Goal: Task Accomplishment & Management: Manage account settings

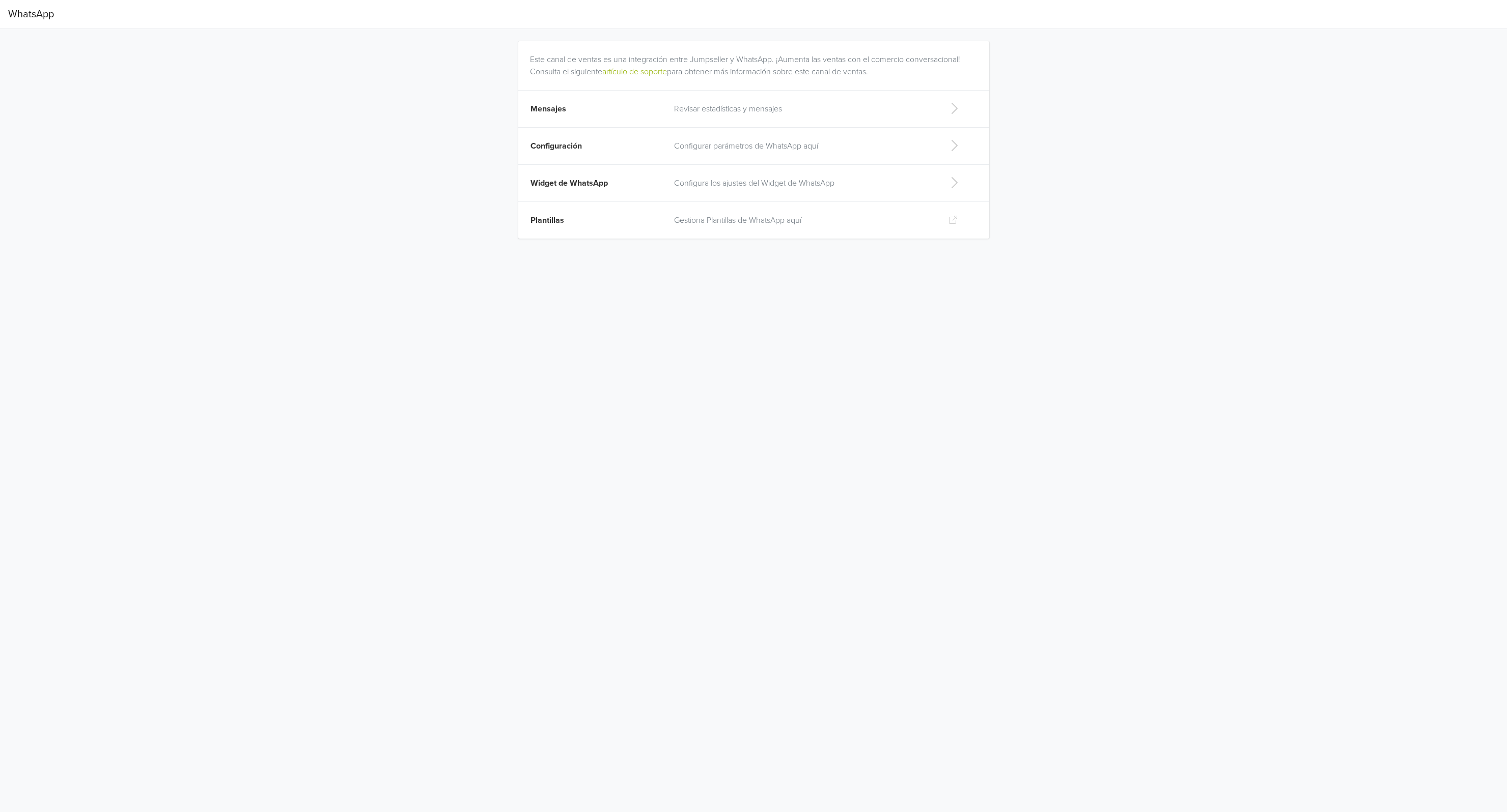
click at [767, 182] on p "Configura los ajustes del Widget de WhatsApp" at bounding box center [802, 183] width 258 height 12
click at [18, 14] on icon at bounding box center [17, 14] width 17 height 14
click at [693, 147] on p "Configurar parámetros de WhatsApp aquí" at bounding box center [802, 146] width 258 height 12
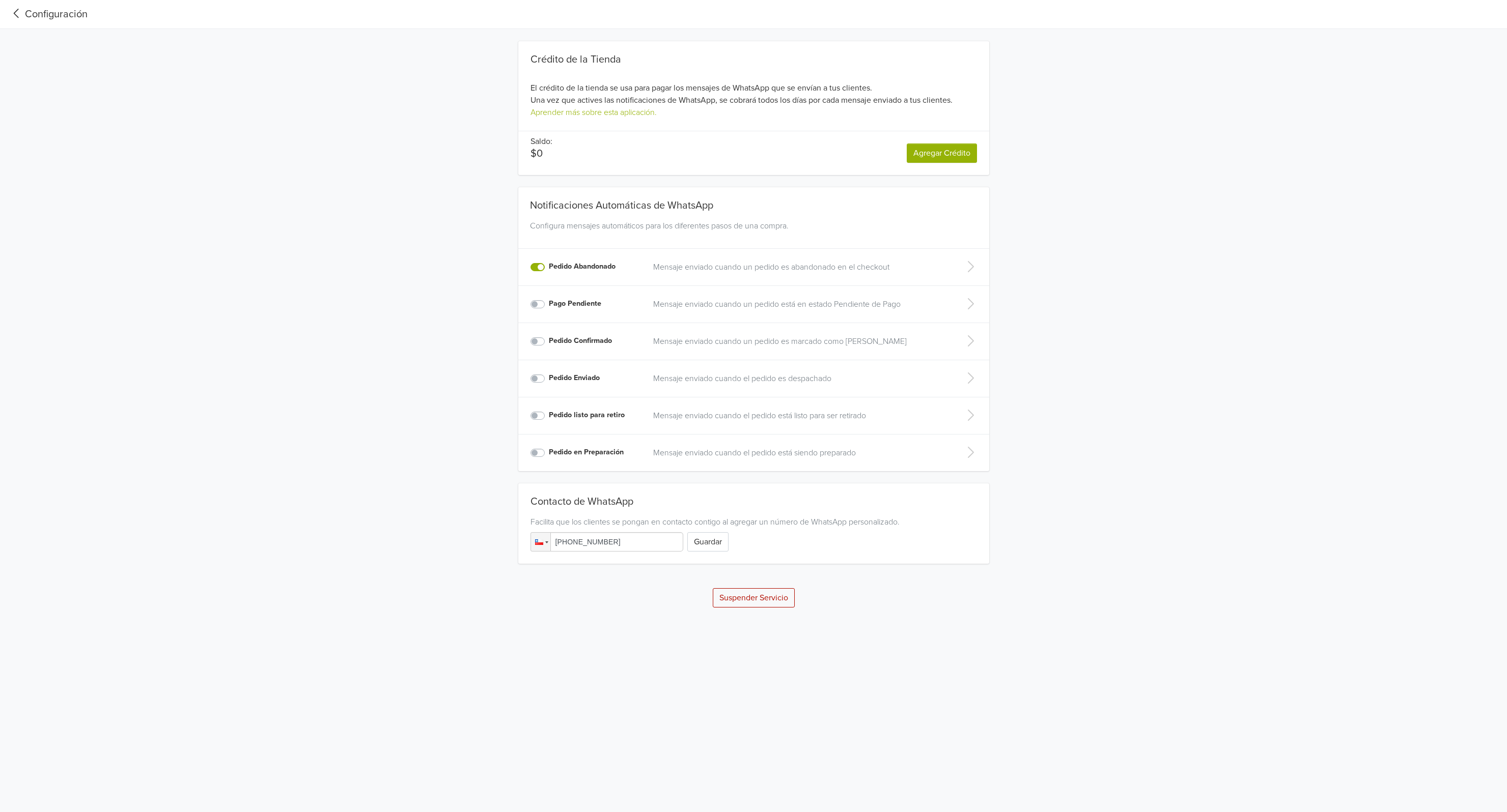
click at [22, 16] on icon at bounding box center [17, 14] width 17 height 14
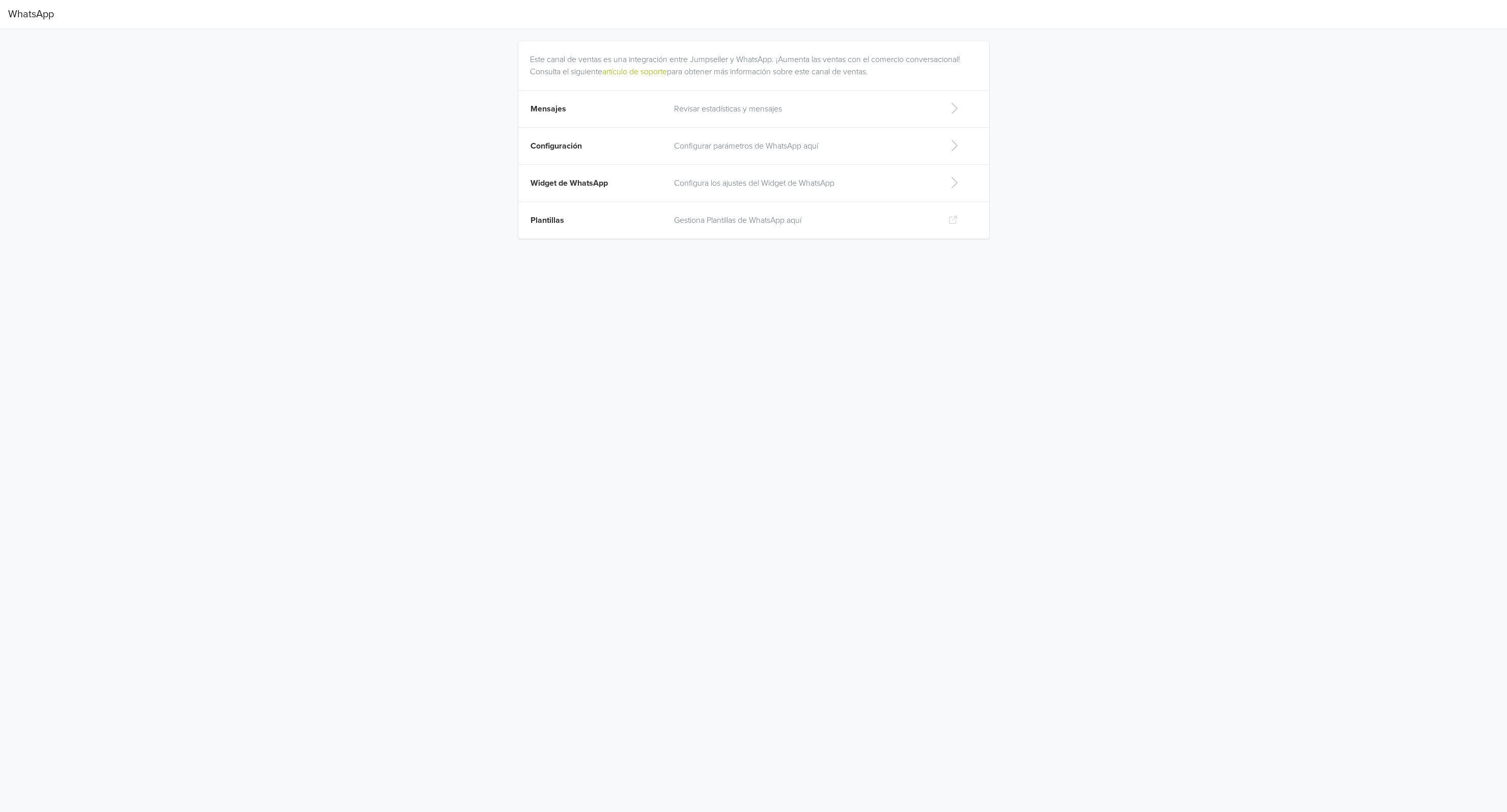
click at [820, 145] on p "Configurar parámetros de WhatsApp aquí" at bounding box center [802, 146] width 258 height 12
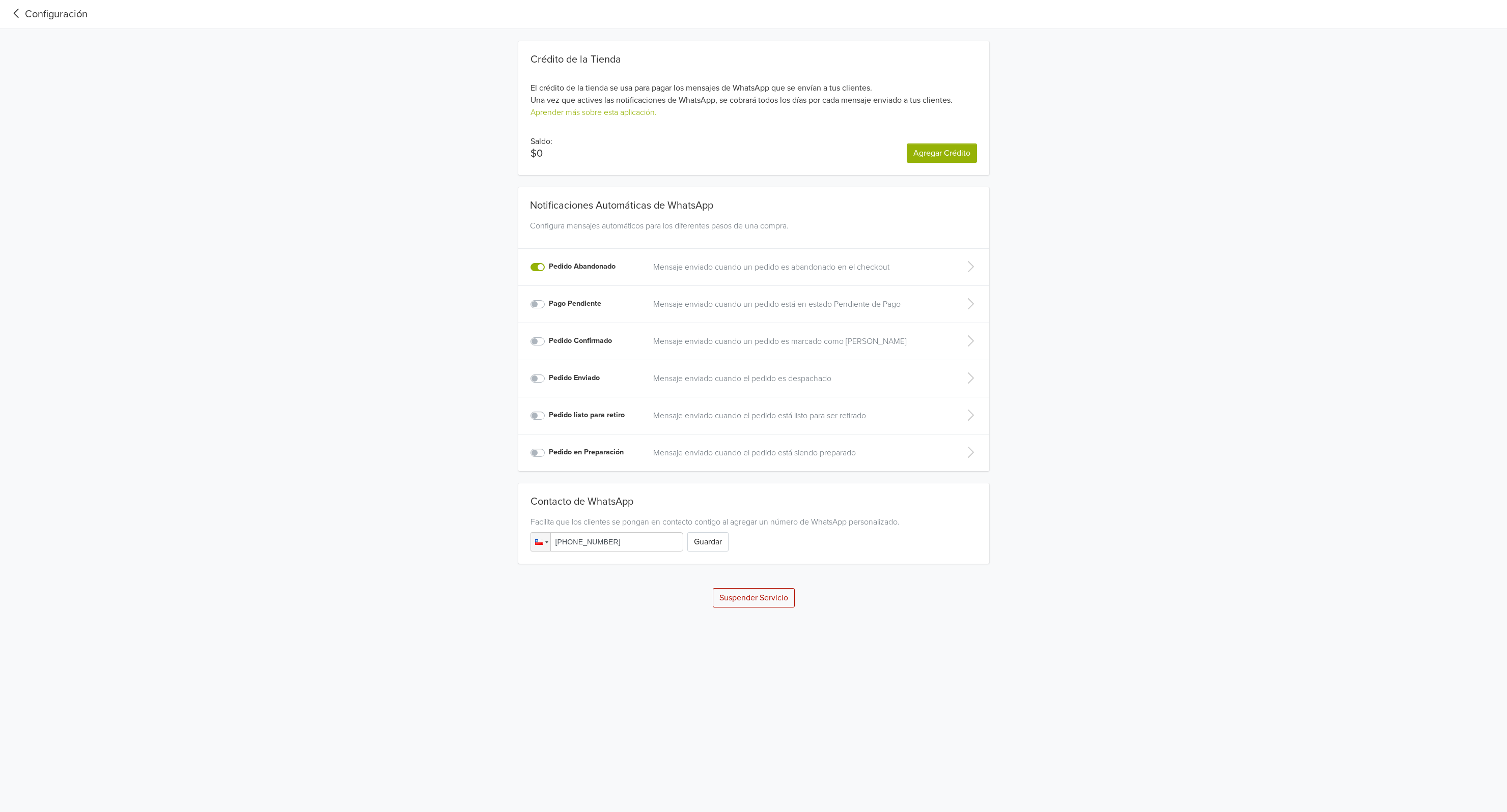
click at [18, 14] on icon at bounding box center [17, 14] width 17 height 14
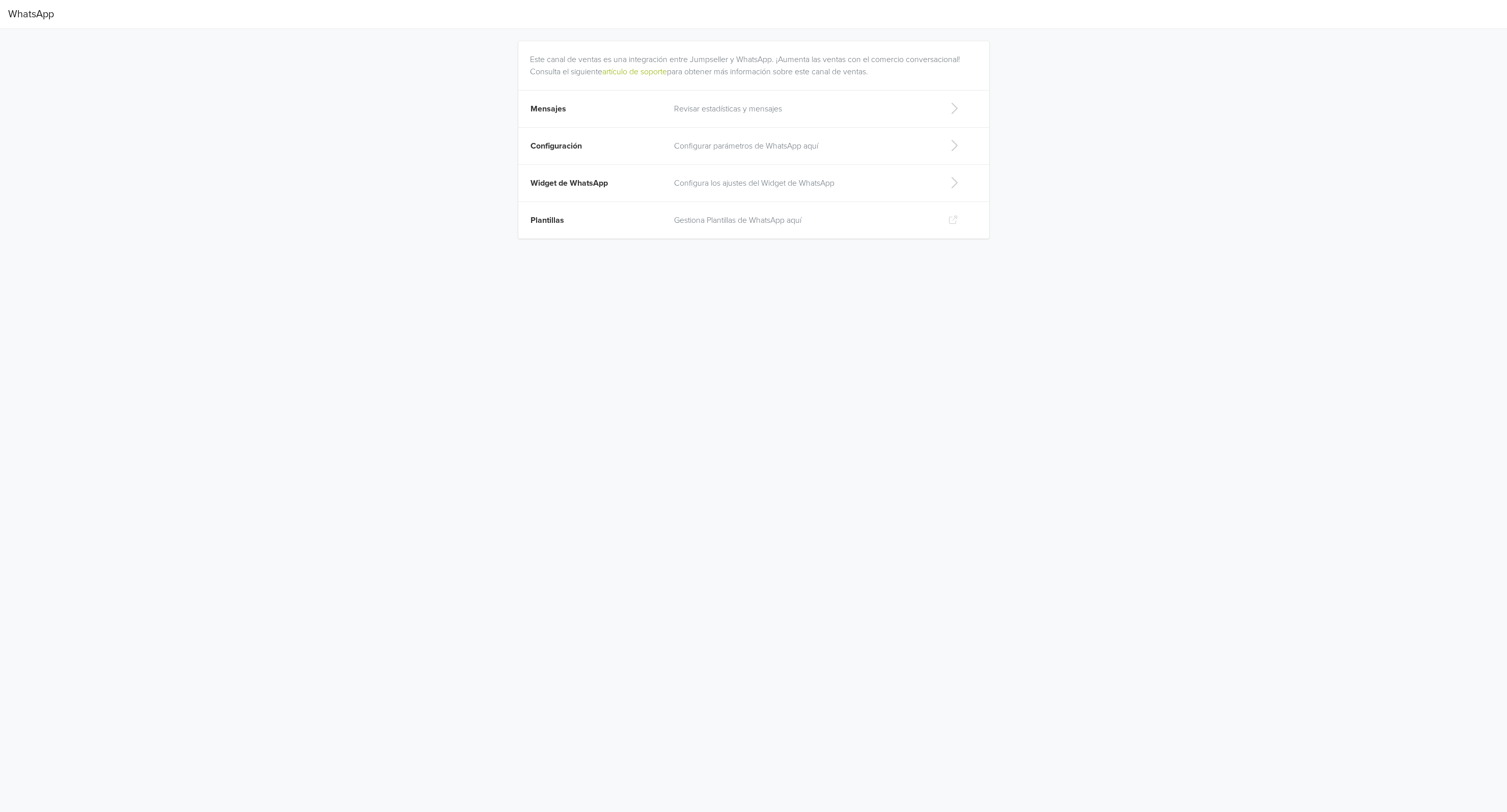
click at [849, 151] on p "Configurar parámetros de WhatsApp aquí" at bounding box center [802, 146] width 258 height 12
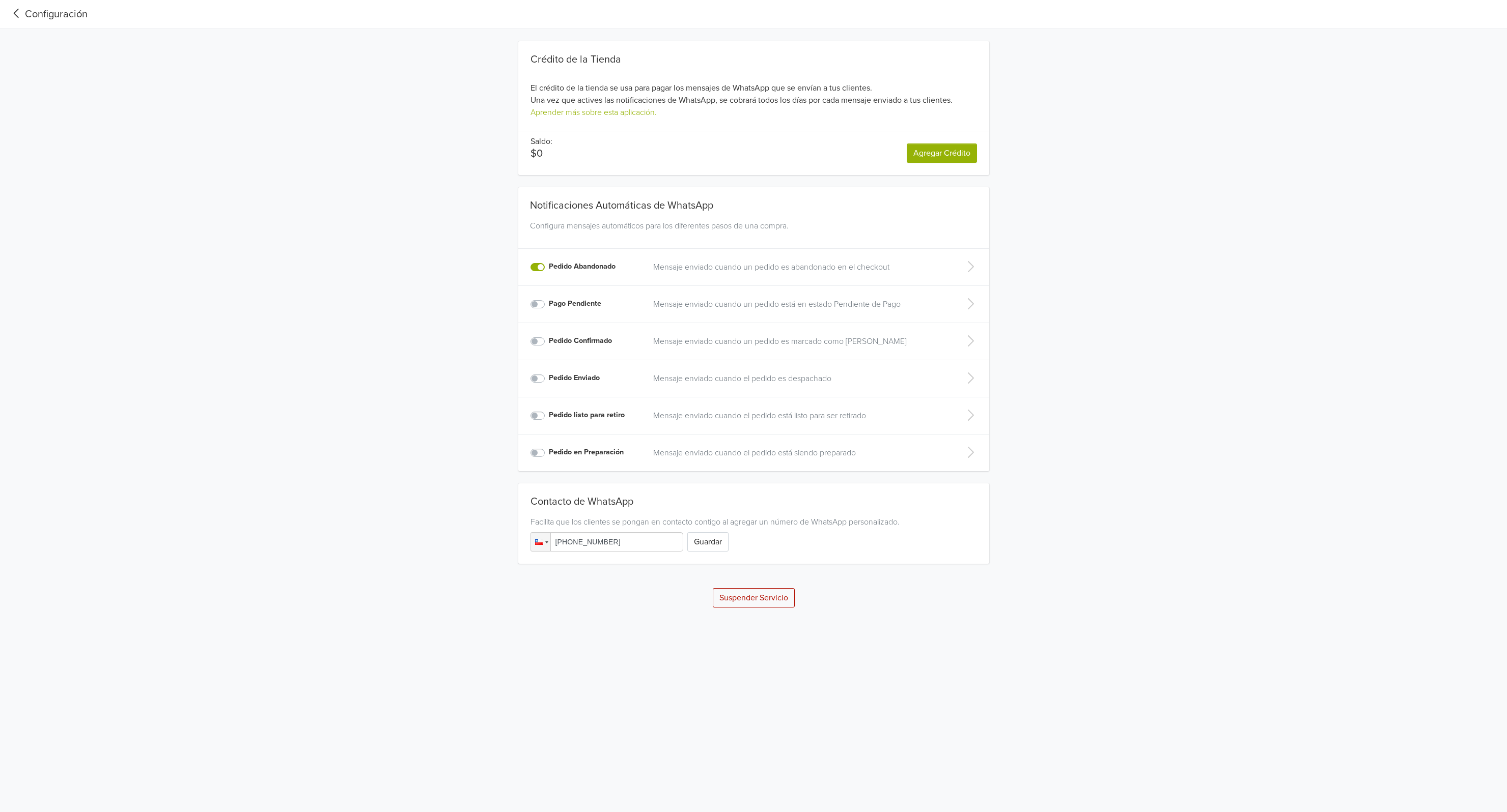
click at [642, 547] on input "+56 985 820 703" at bounding box center [607, 542] width 153 height 19
drag, startPoint x: 643, startPoint y: 543, endPoint x: 553, endPoint y: 540, distance: 90.0
click at [553, 540] on input "+56 985 820 703" at bounding box center [607, 542] width 153 height 19
click at [580, 546] on input "+56 985 820 703" at bounding box center [607, 542] width 153 height 19
drag, startPoint x: 639, startPoint y: 546, endPoint x: 572, endPoint y: 546, distance: 67.0
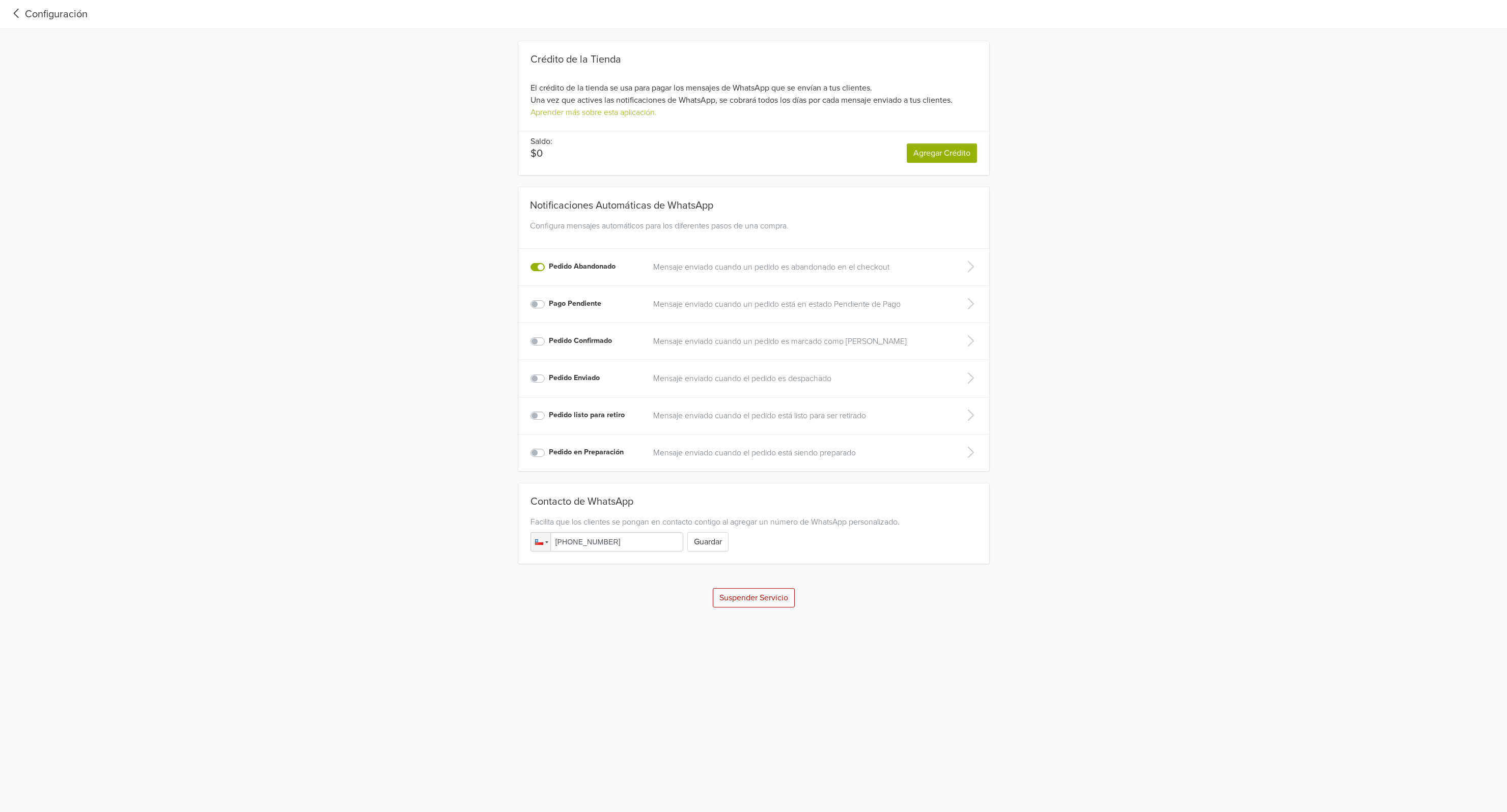
click at [572, 546] on input "+56 985 820 703" at bounding box center [607, 542] width 153 height 19
type input "[PHONE_NUMBER]"
click at [718, 546] on button "Guardar" at bounding box center [708, 542] width 41 height 19
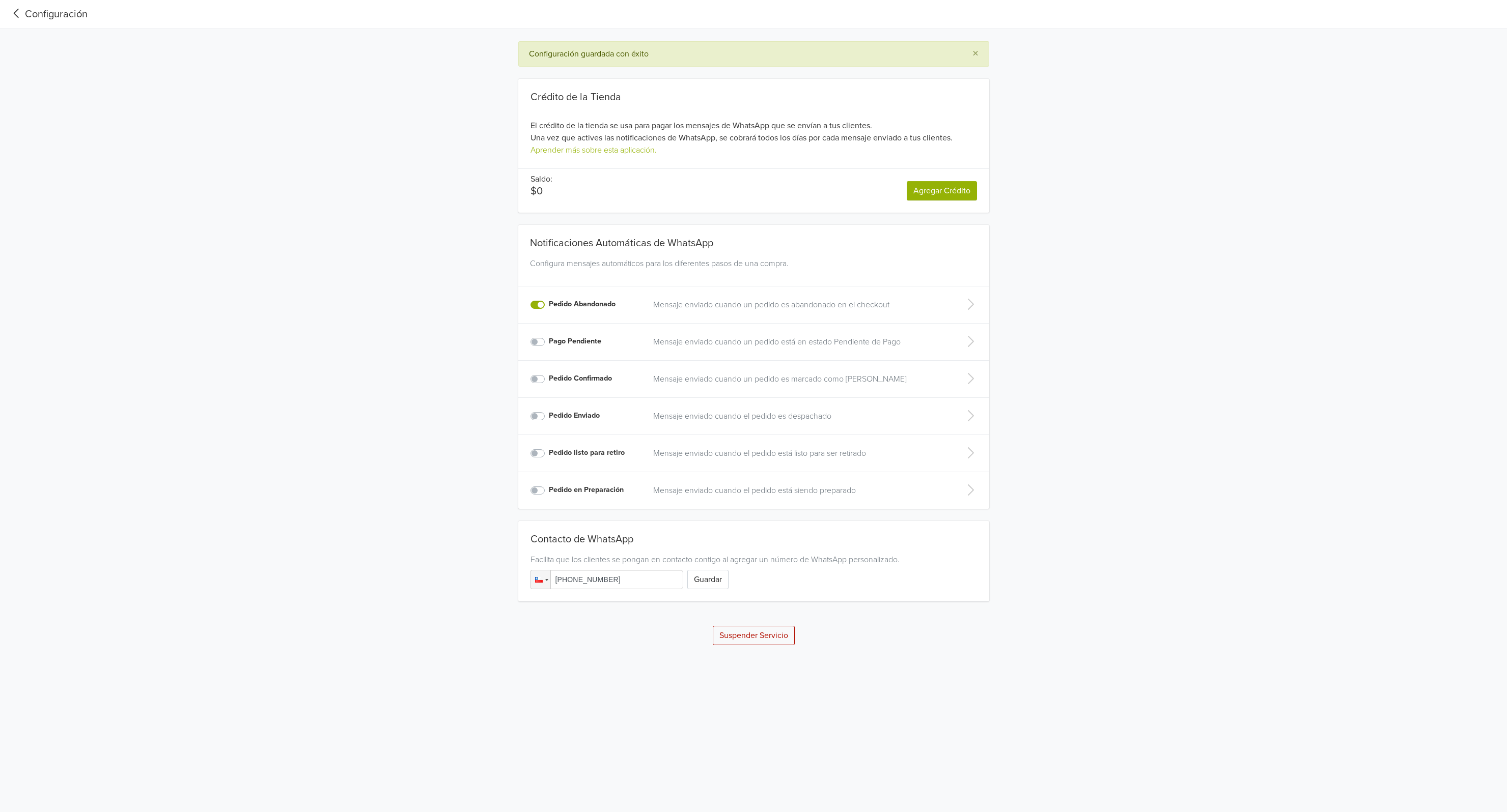
click at [972, 306] on icon at bounding box center [970, 304] width 21 height 16
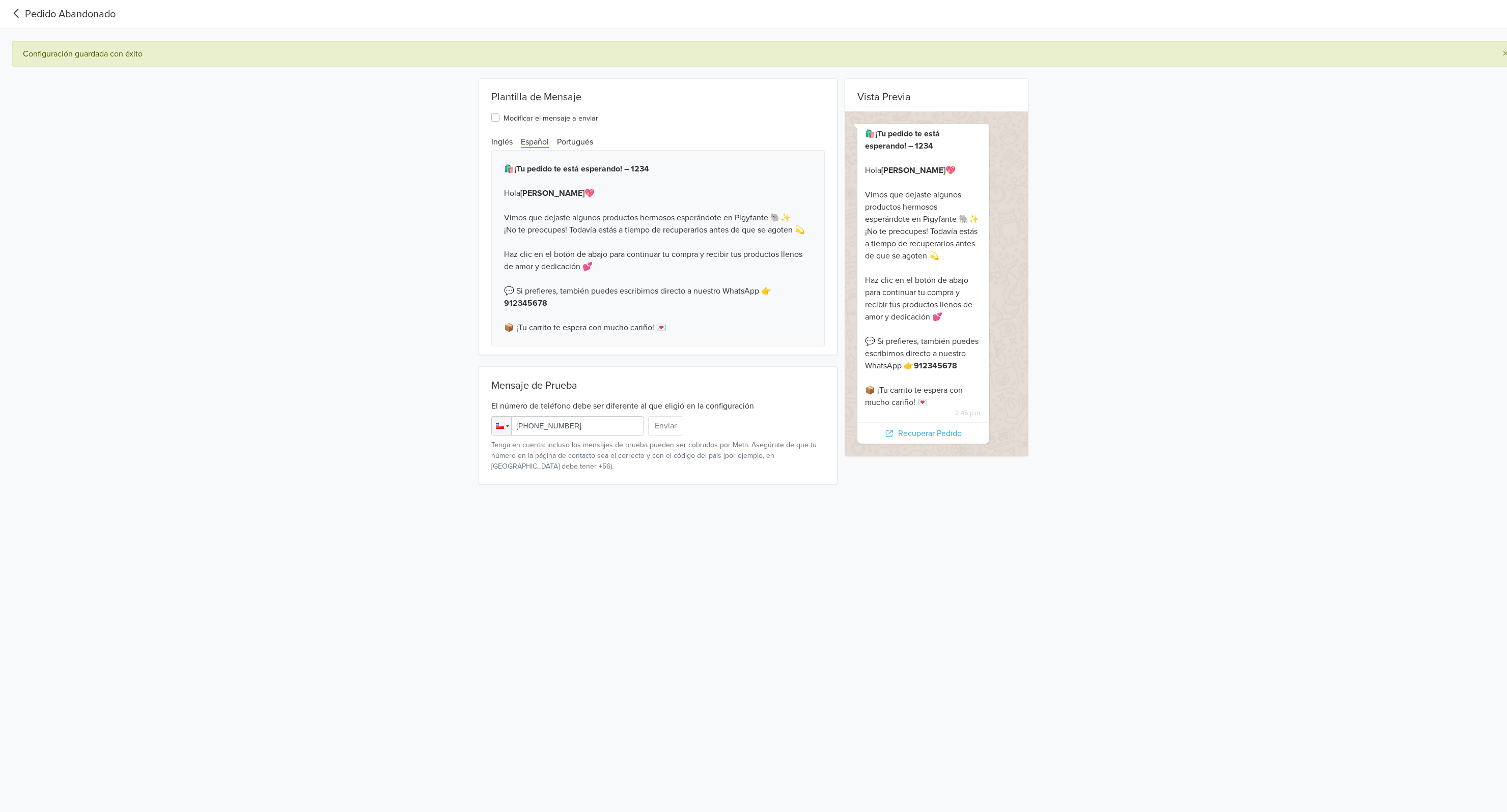
click at [24, 16] on icon at bounding box center [17, 14] width 17 height 14
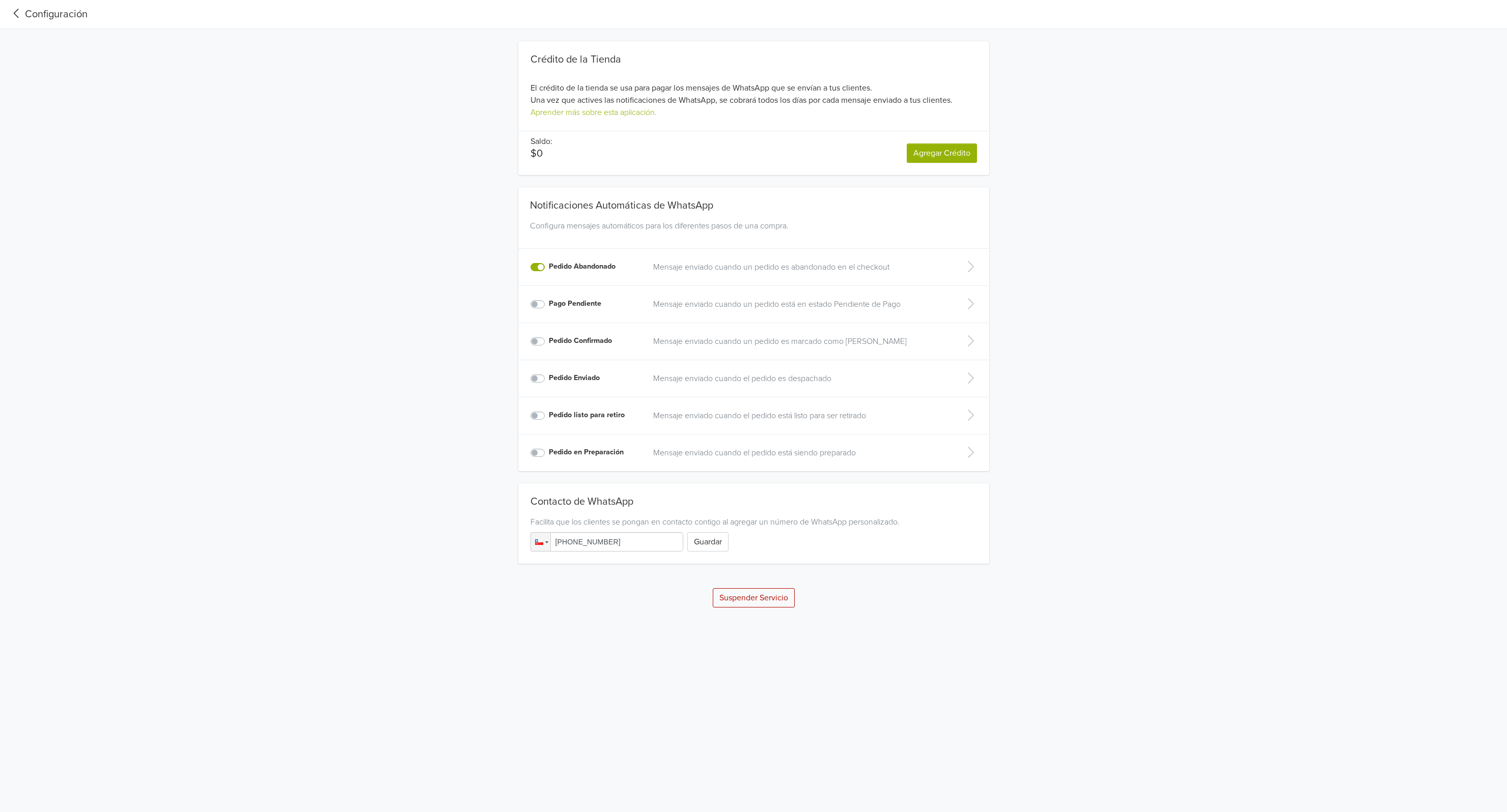
click at [928, 151] on link "Agregar Crédito" at bounding box center [941, 153] width 70 height 19
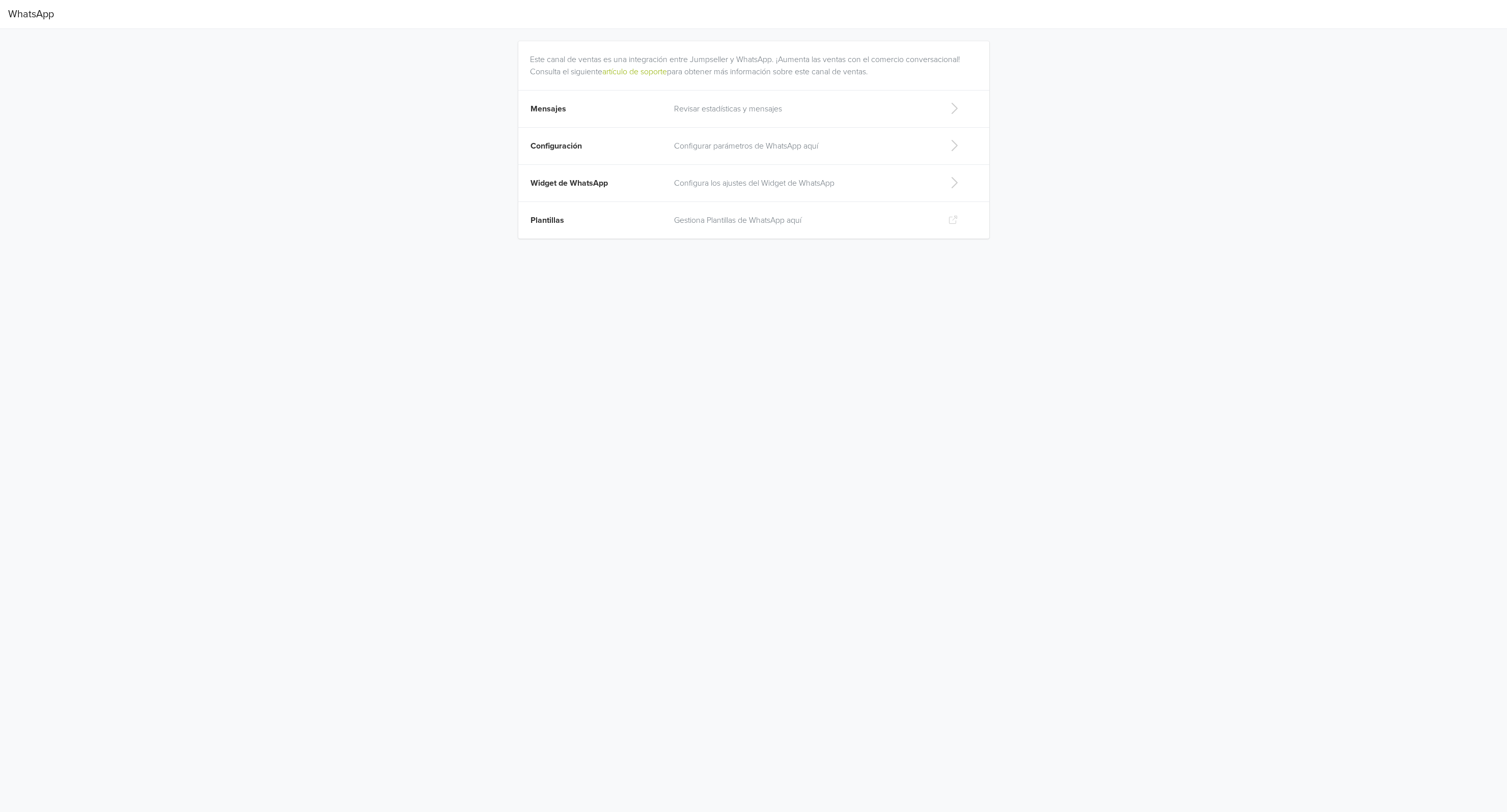
click at [757, 142] on p "Configurar parámetros de WhatsApp aquí" at bounding box center [802, 146] width 258 height 12
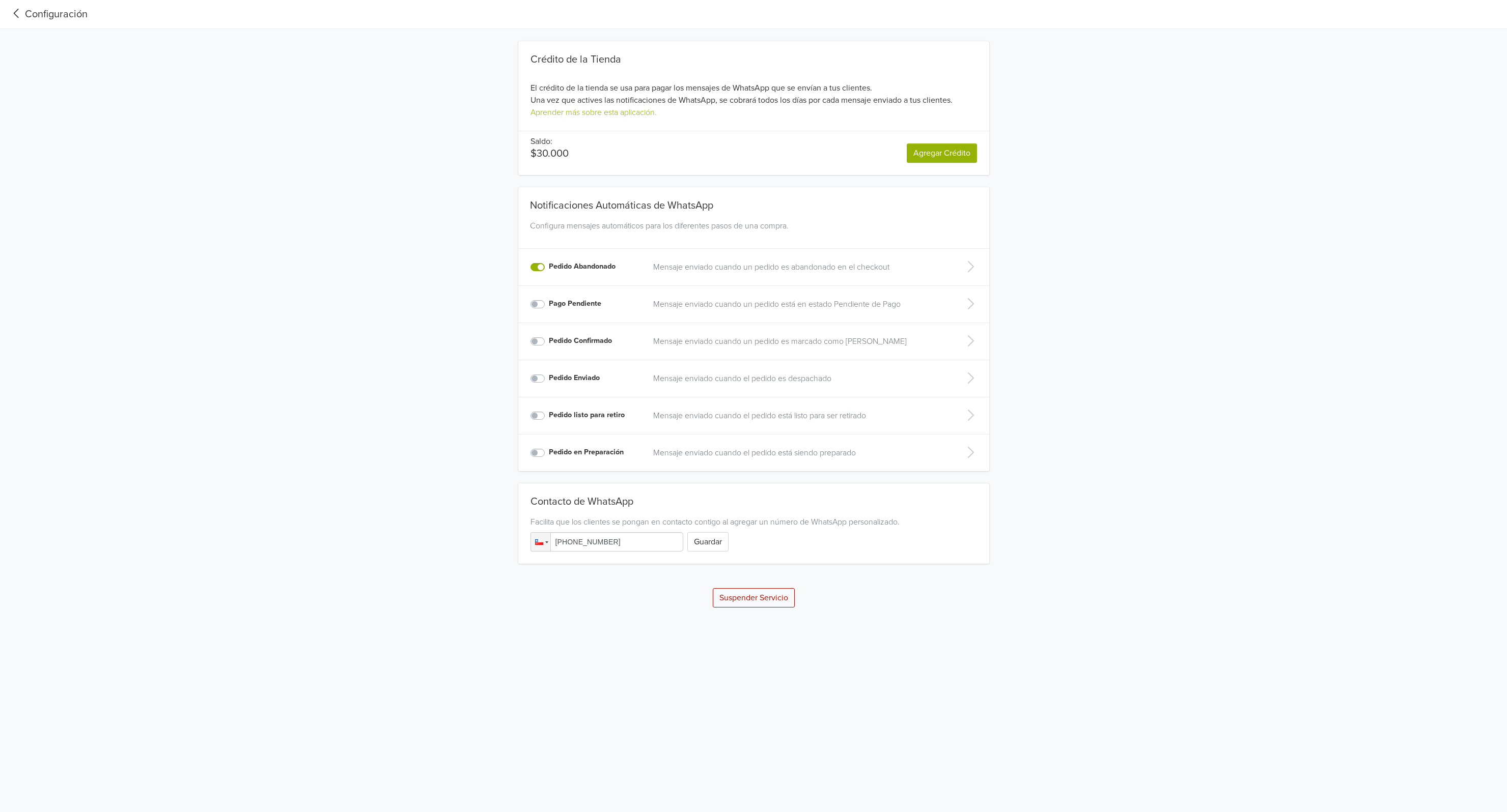
click at [14, 10] on icon at bounding box center [17, 14] width 17 height 14
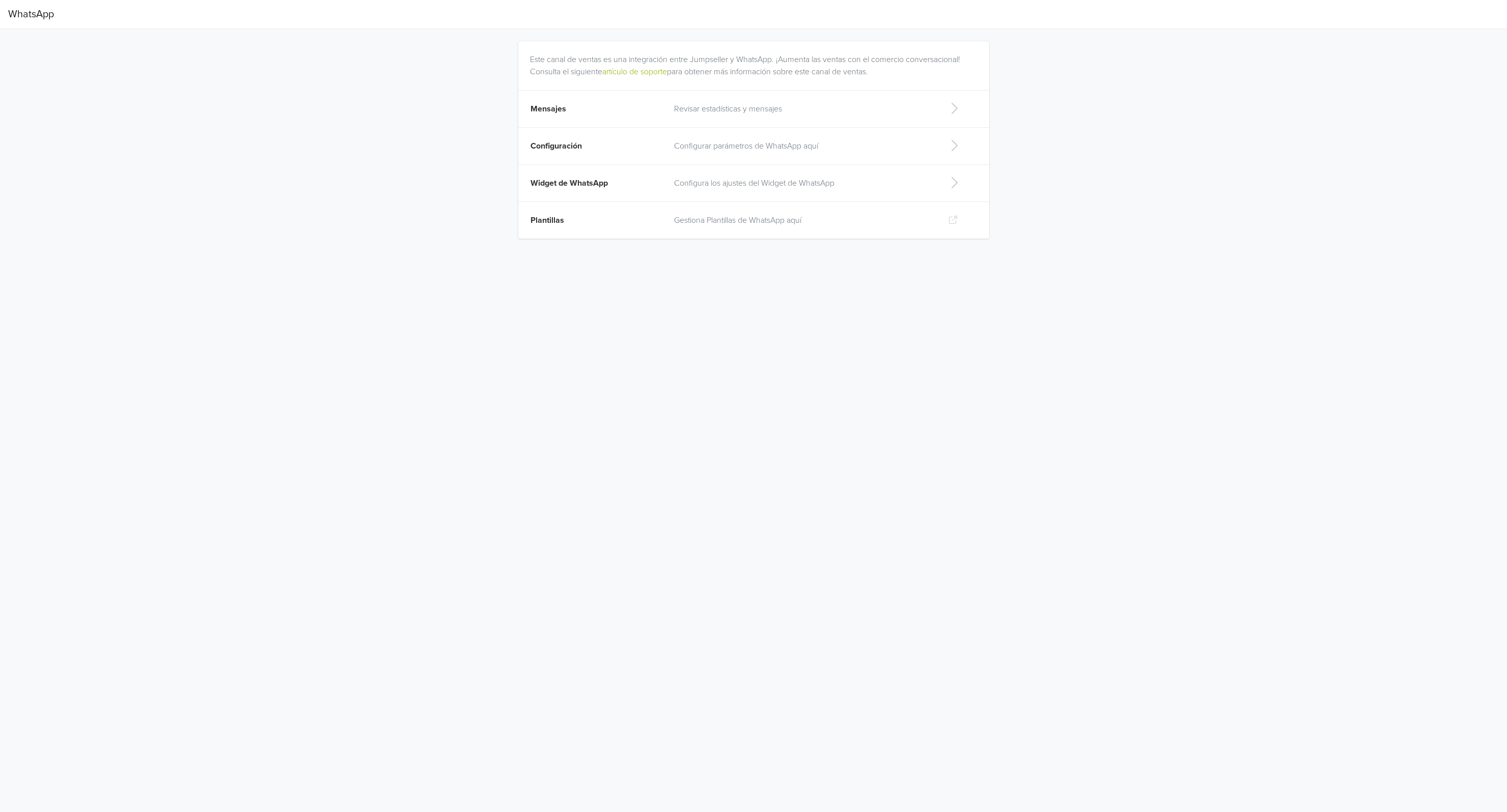
click at [760, 109] on p "Revisar estadísticas y mensajes" at bounding box center [802, 109] width 258 height 12
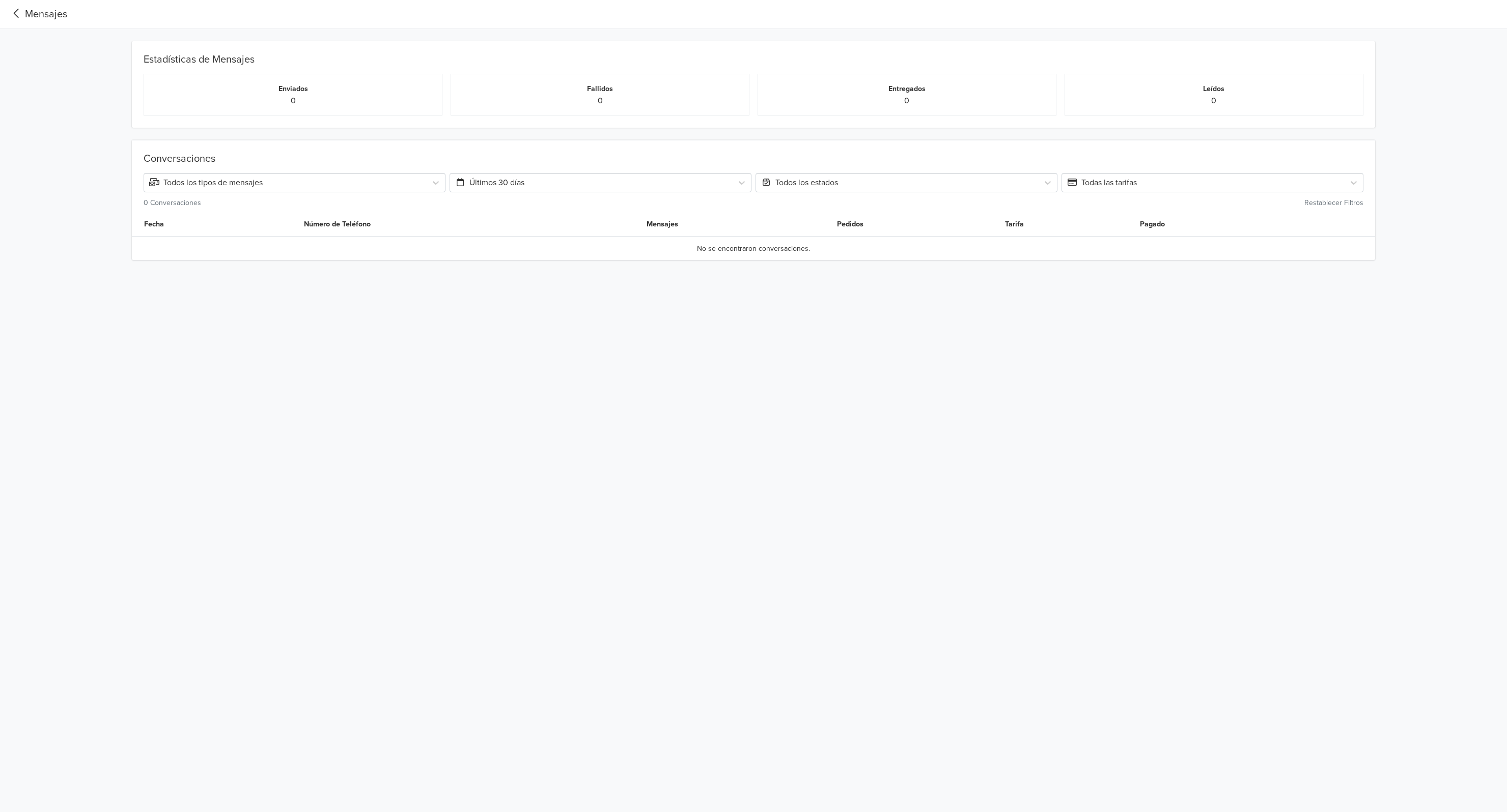
click at [24, 18] on icon at bounding box center [17, 14] width 17 height 14
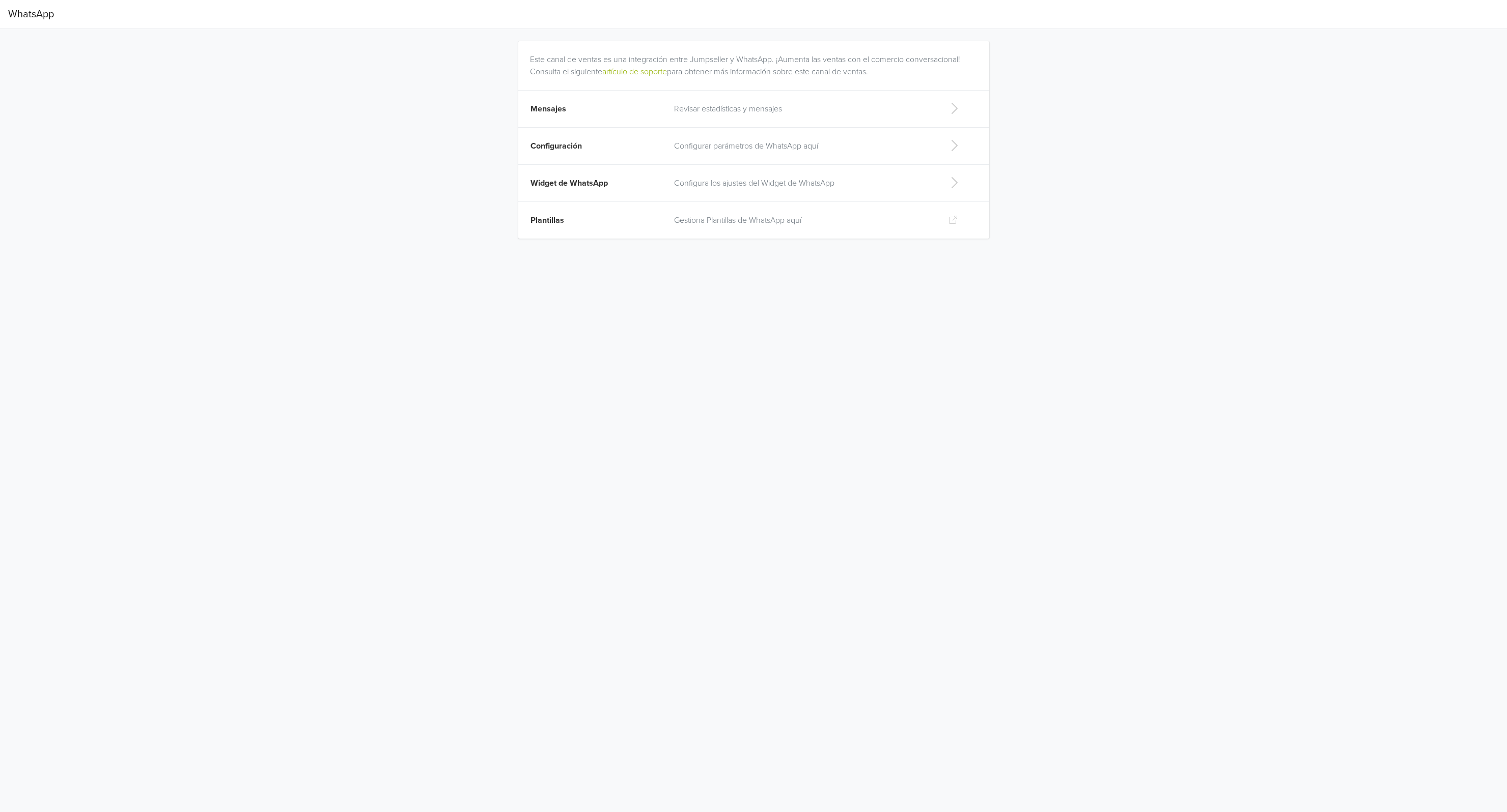
click at [754, 111] on p "Revisar estadísticas y mensajes" at bounding box center [802, 109] width 258 height 12
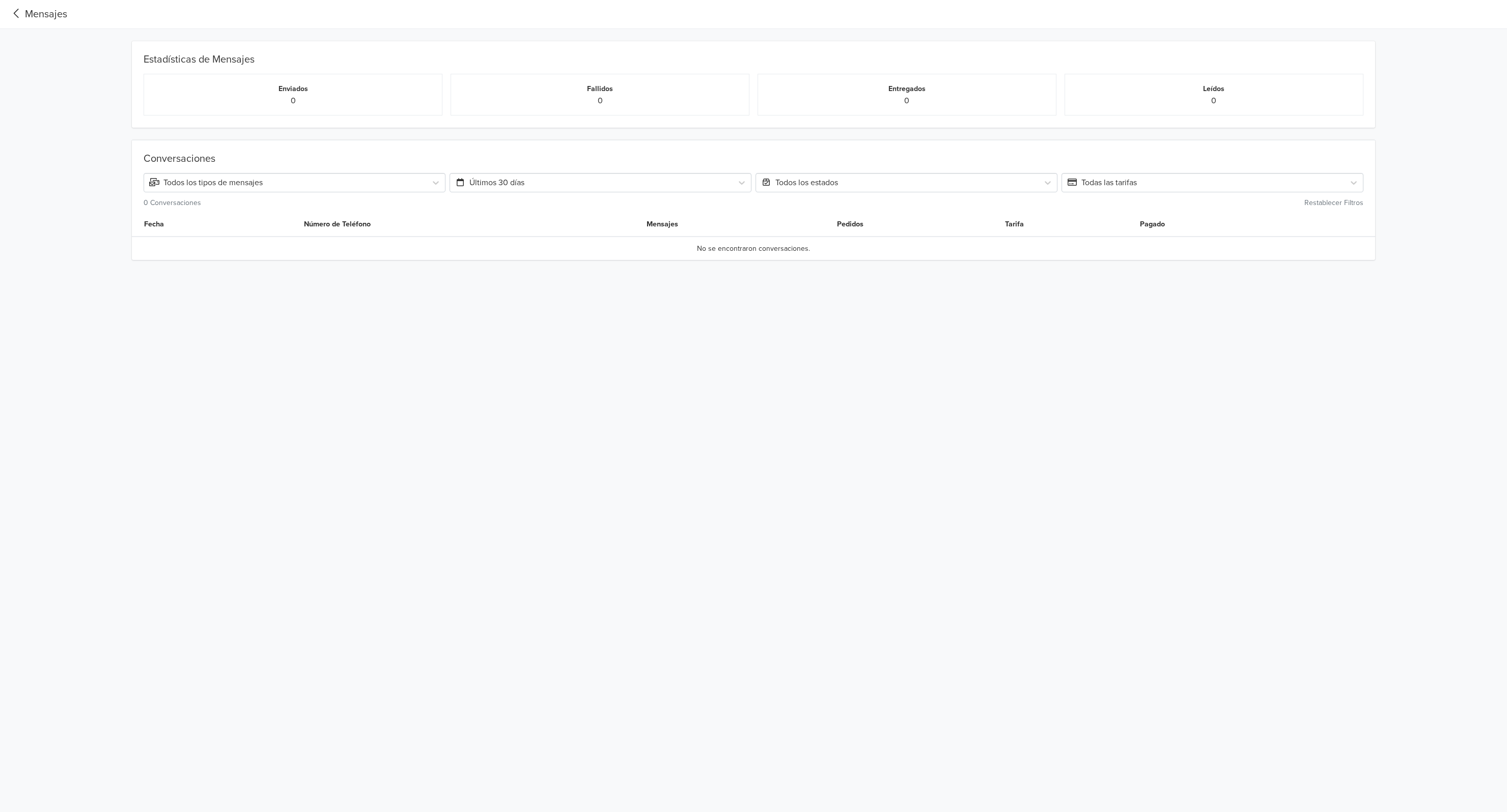
click at [12, 13] on icon at bounding box center [17, 14] width 17 height 14
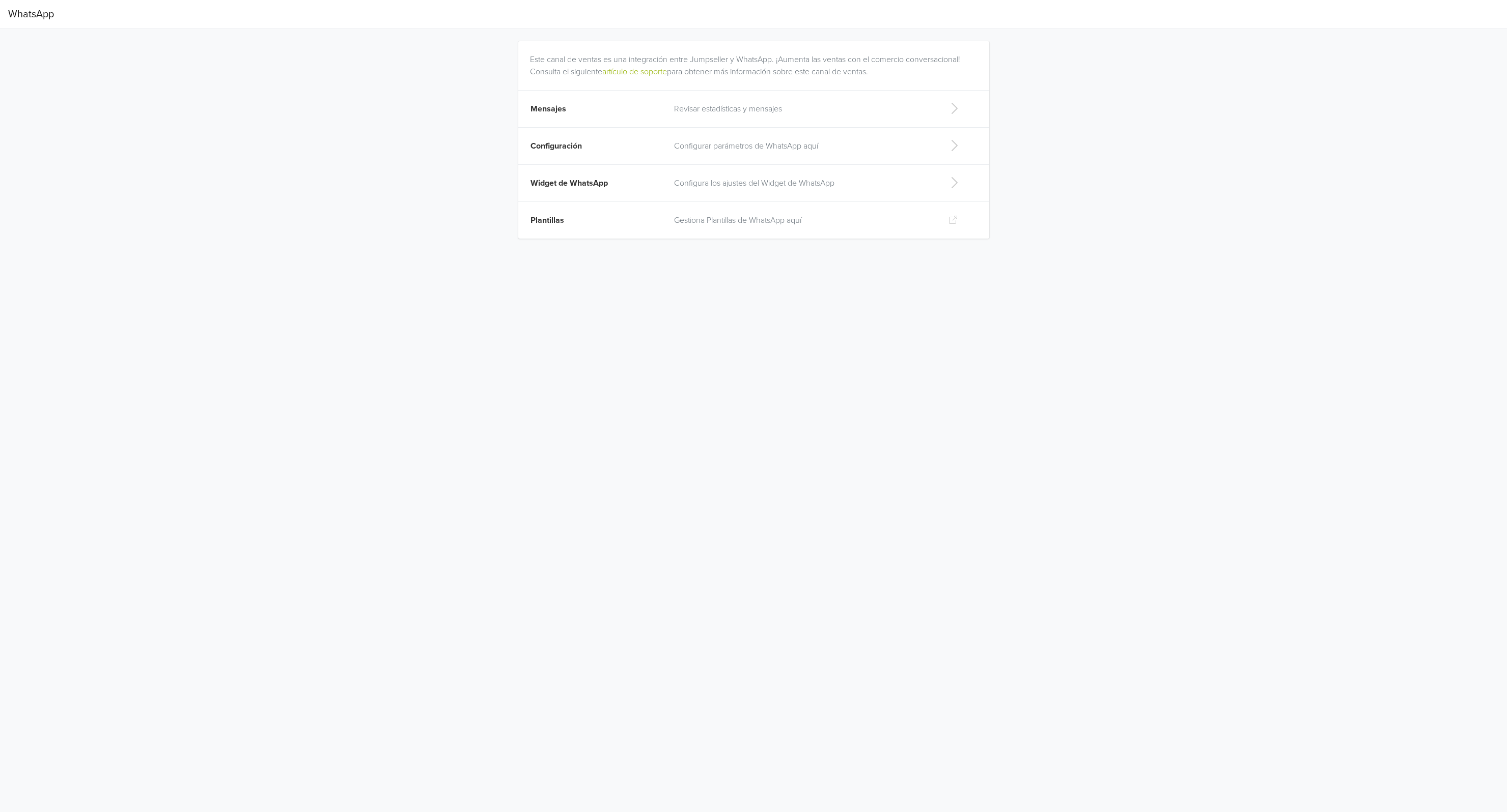
click at [545, 224] on span "Plantillas" at bounding box center [547, 220] width 33 height 10
click at [731, 110] on p "Revisar estadísticas y mensajes" at bounding box center [802, 109] width 258 height 12
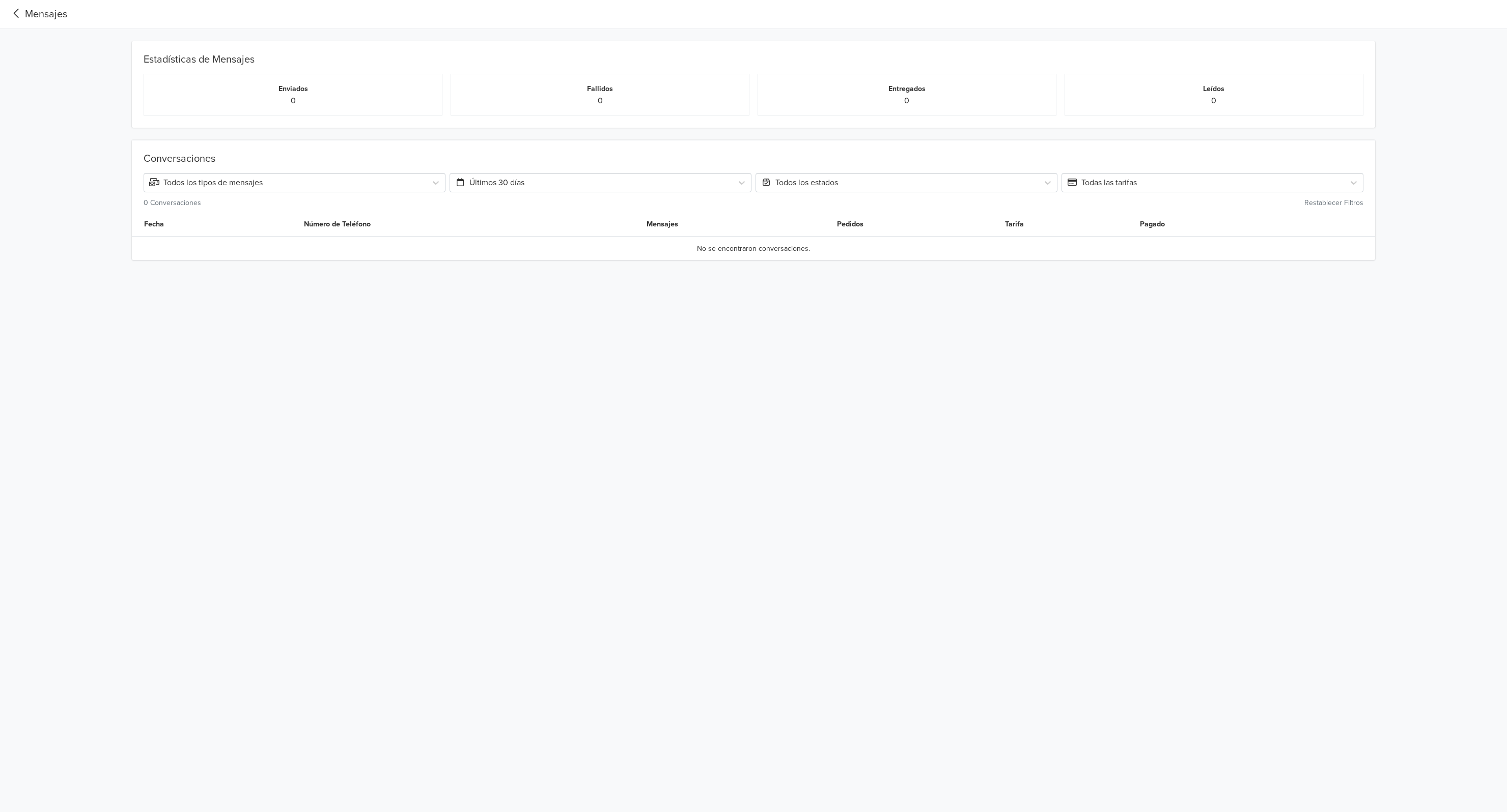
click at [19, 14] on icon at bounding box center [17, 14] width 17 height 14
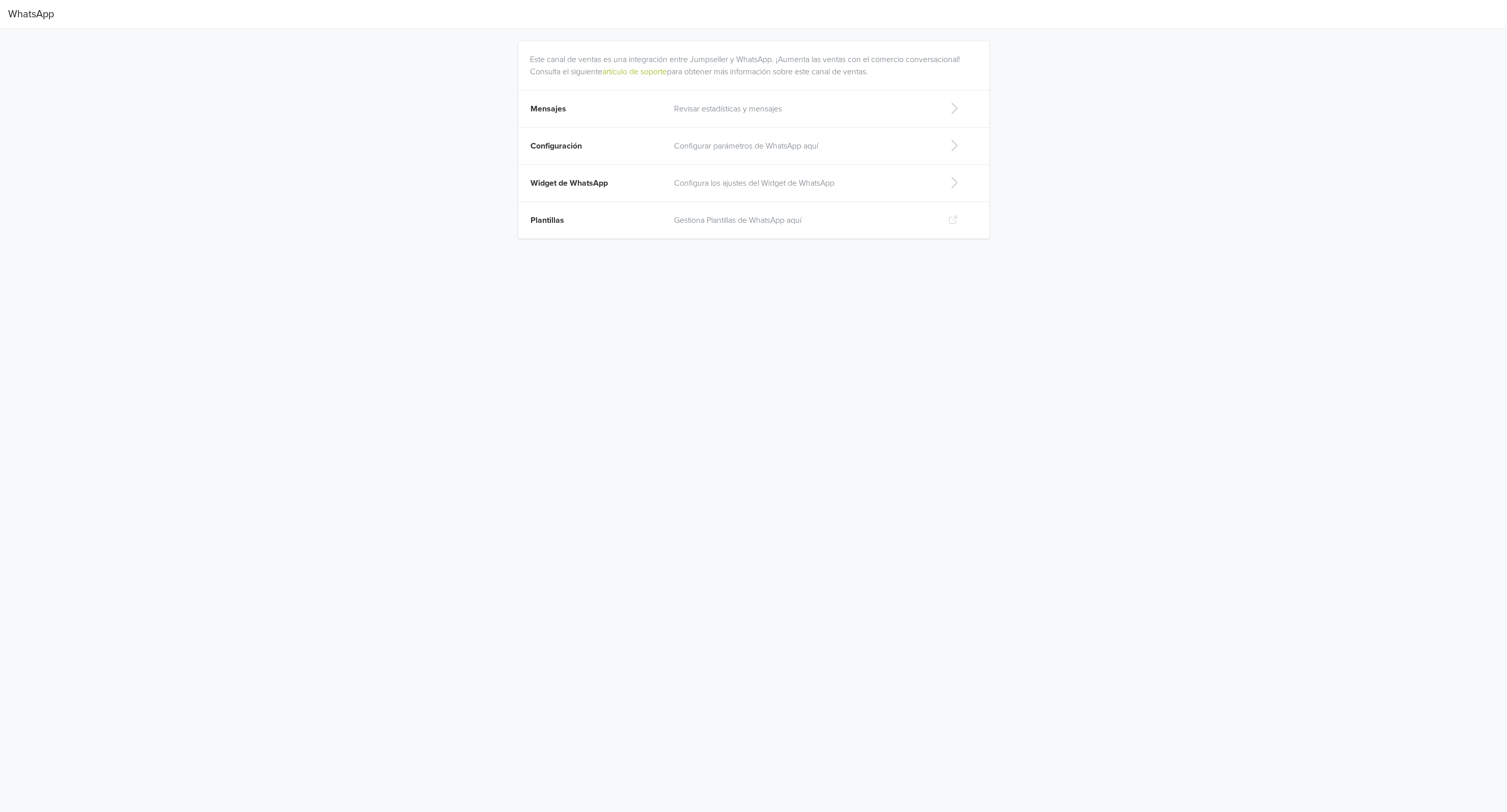
click at [814, 145] on p "Configurar parámetros de WhatsApp aquí" at bounding box center [802, 146] width 258 height 12
